Goal: Use online tool/utility: Utilize a website feature to perform a specific function

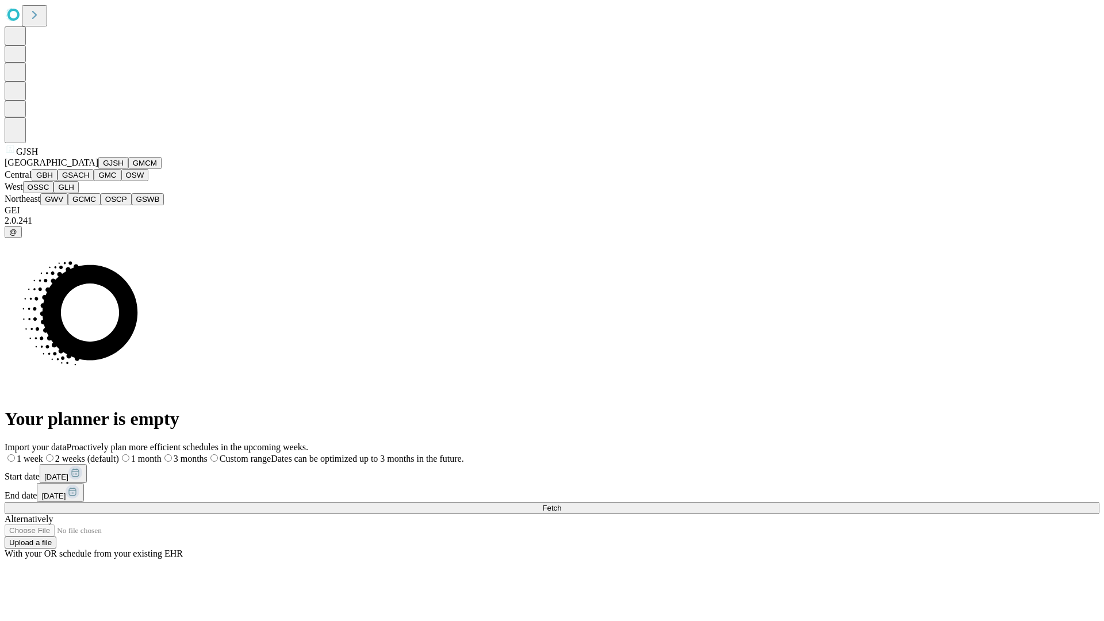
click at [98, 169] on button "GJSH" at bounding box center [113, 163] width 30 height 12
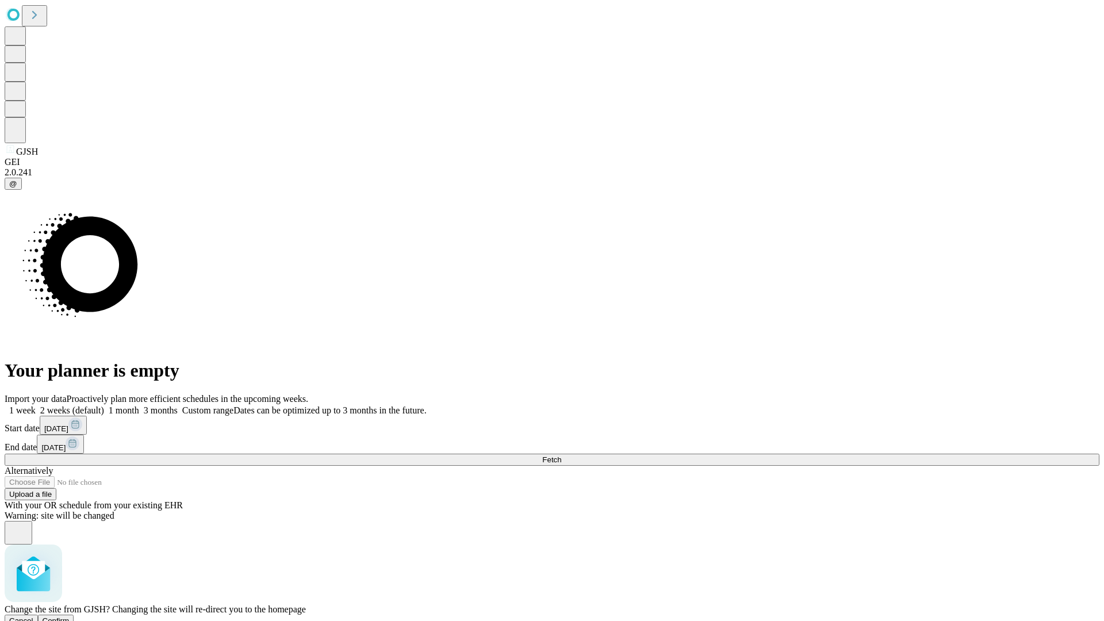
click at [70, 616] on span "Confirm" at bounding box center [56, 620] width 27 height 9
click at [139, 405] on label "1 month" at bounding box center [121, 410] width 35 height 10
click at [561, 455] on span "Fetch" at bounding box center [551, 459] width 19 height 9
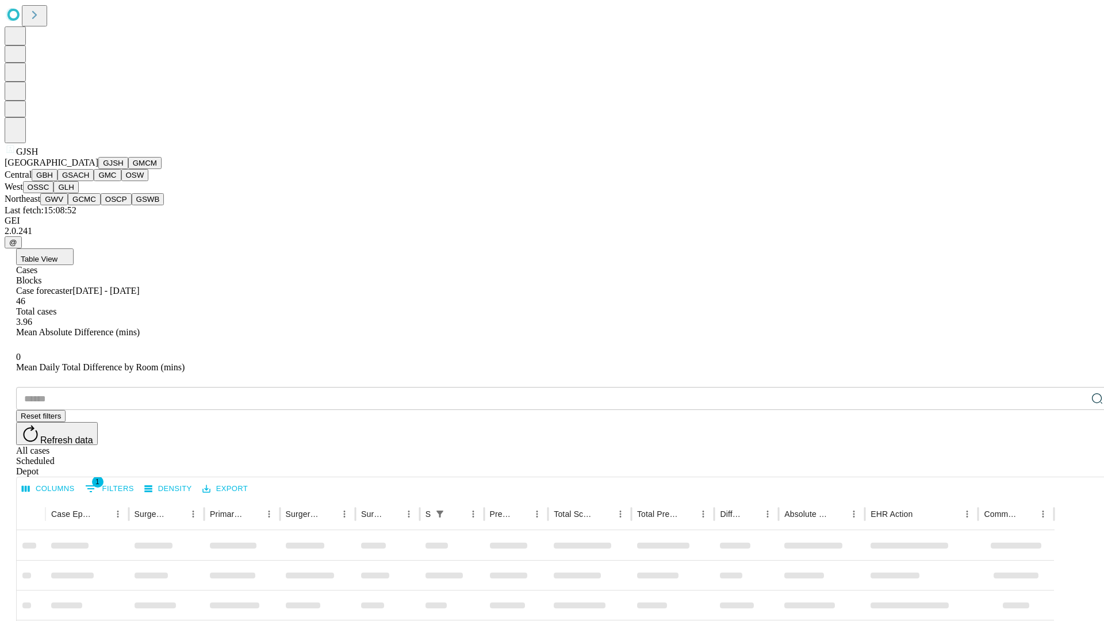
click at [128, 169] on button "GMCM" at bounding box center [144, 163] width 33 height 12
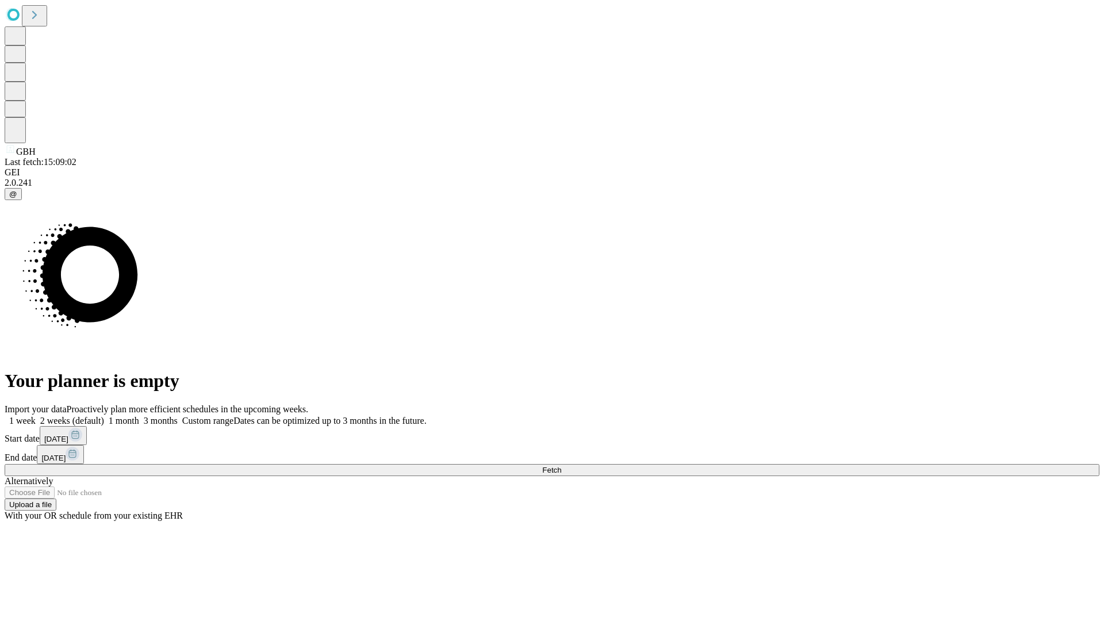
click at [561, 466] on span "Fetch" at bounding box center [551, 470] width 19 height 9
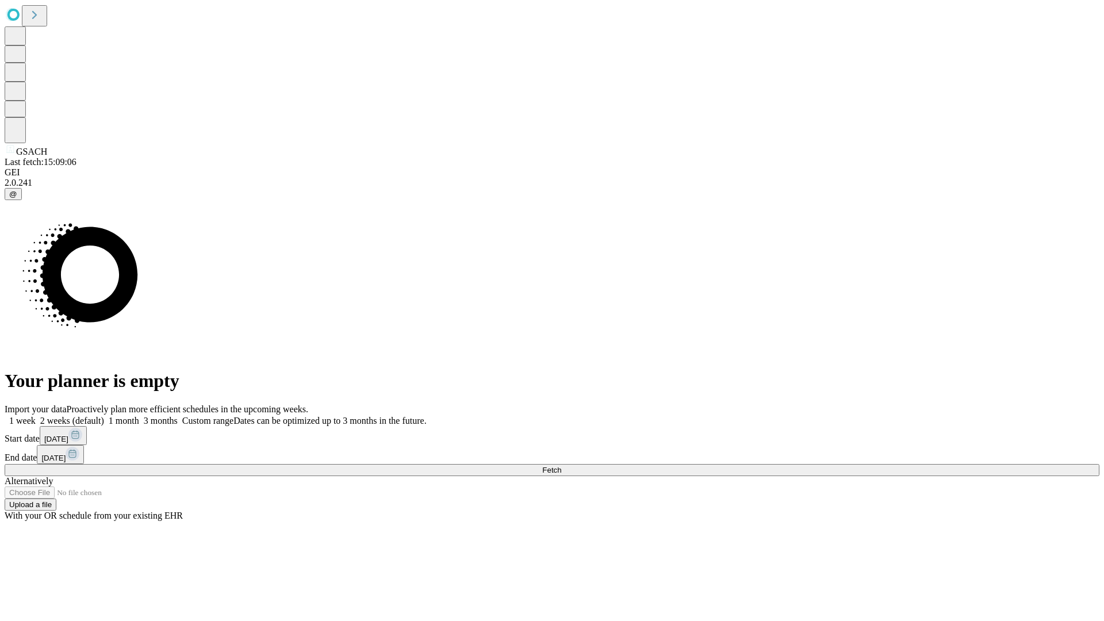
click at [139, 416] on label "1 month" at bounding box center [121, 421] width 35 height 10
click at [561, 466] on span "Fetch" at bounding box center [551, 470] width 19 height 9
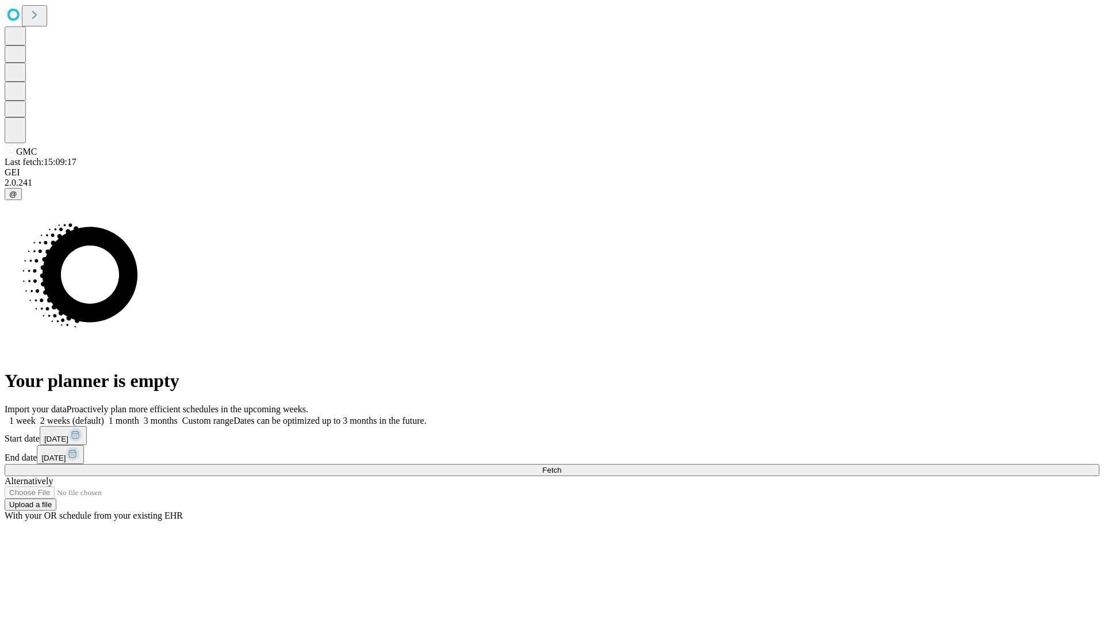
click at [139, 416] on label "1 month" at bounding box center [121, 421] width 35 height 10
click at [561, 466] on span "Fetch" at bounding box center [551, 470] width 19 height 9
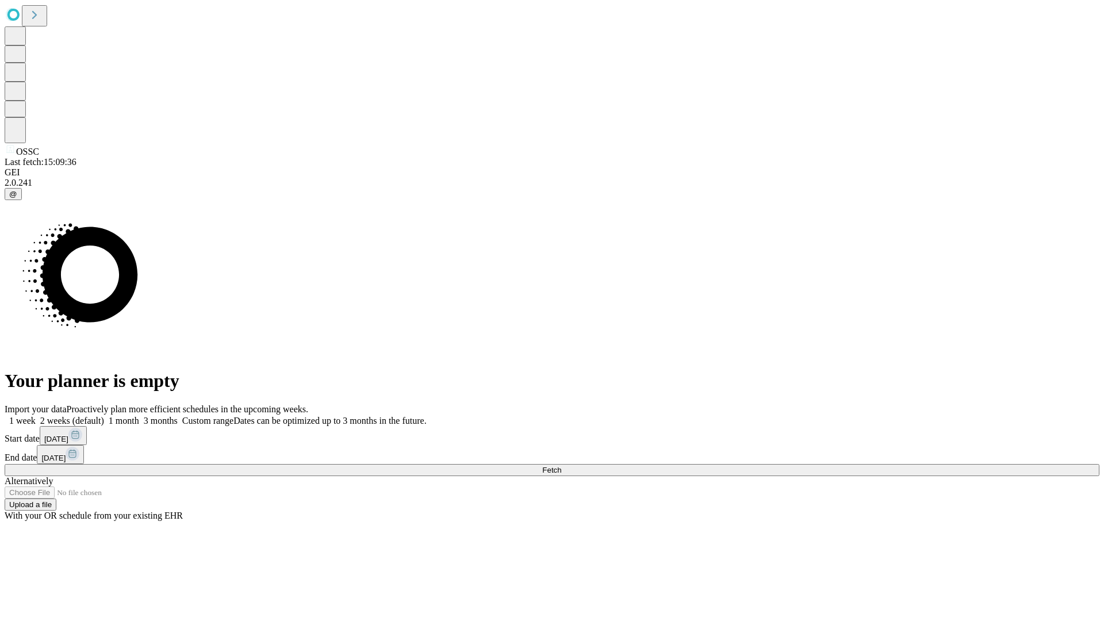
click at [139, 416] on label "1 month" at bounding box center [121, 421] width 35 height 10
click at [561, 466] on span "Fetch" at bounding box center [551, 470] width 19 height 9
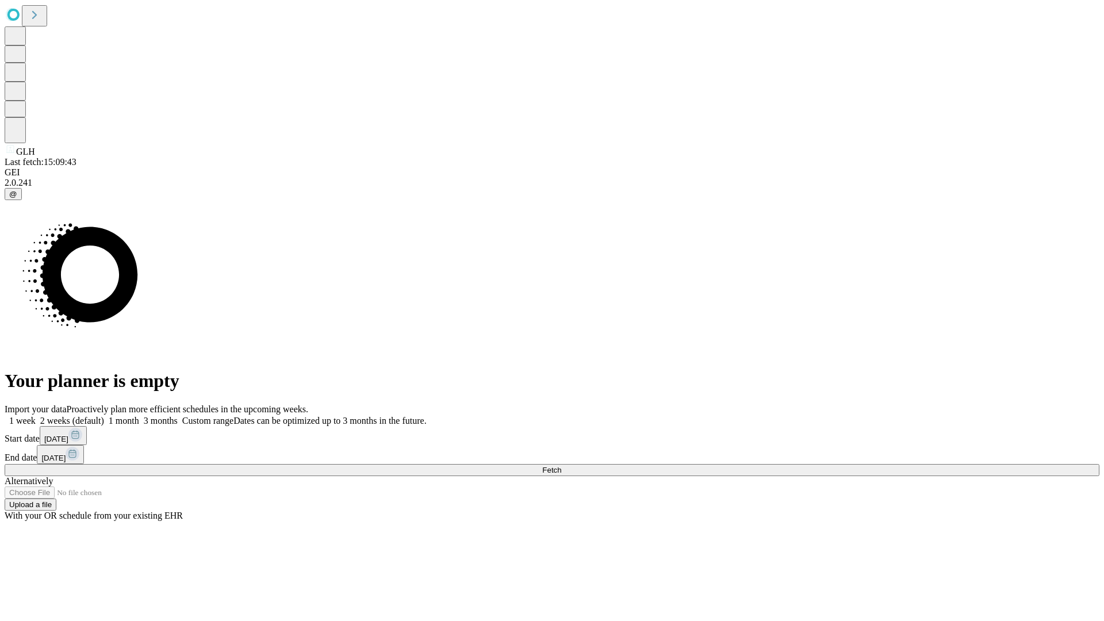
click at [561, 466] on span "Fetch" at bounding box center [551, 470] width 19 height 9
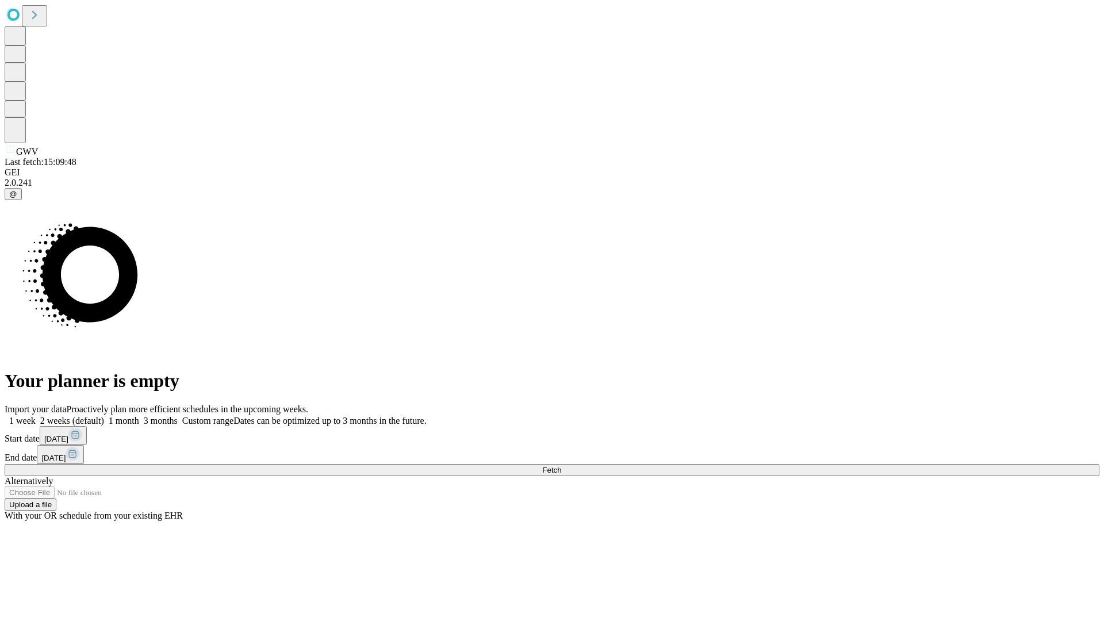
click at [139, 416] on label "1 month" at bounding box center [121, 421] width 35 height 10
click at [561, 466] on span "Fetch" at bounding box center [551, 470] width 19 height 9
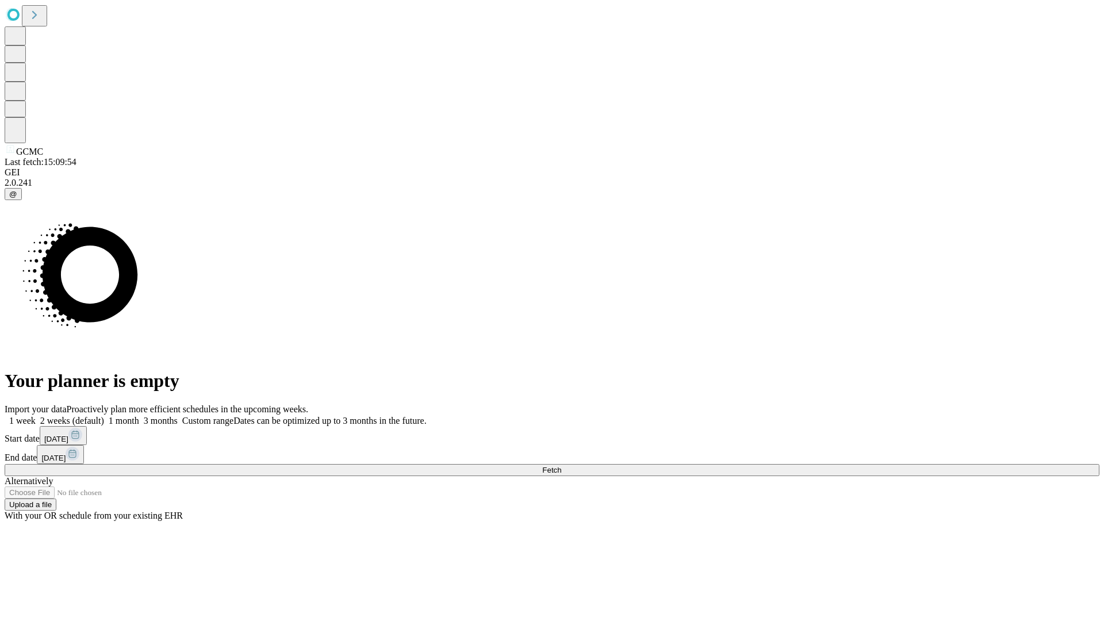
click at [561, 466] on span "Fetch" at bounding box center [551, 470] width 19 height 9
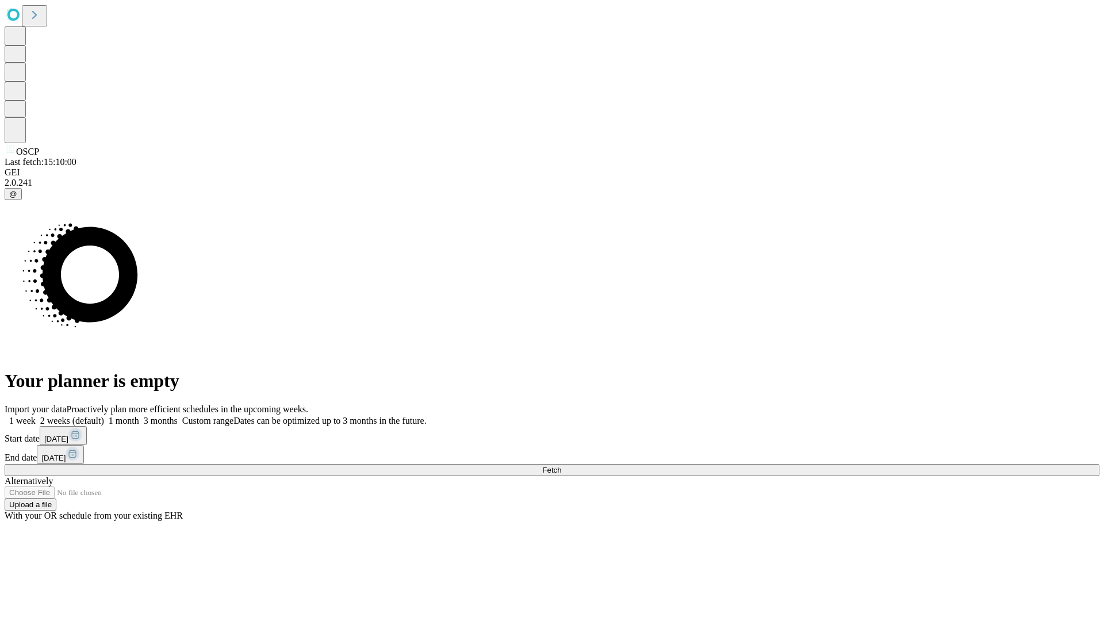
click at [139, 416] on label "1 month" at bounding box center [121, 421] width 35 height 10
click at [561, 466] on span "Fetch" at bounding box center [551, 470] width 19 height 9
